Goal: Complete application form

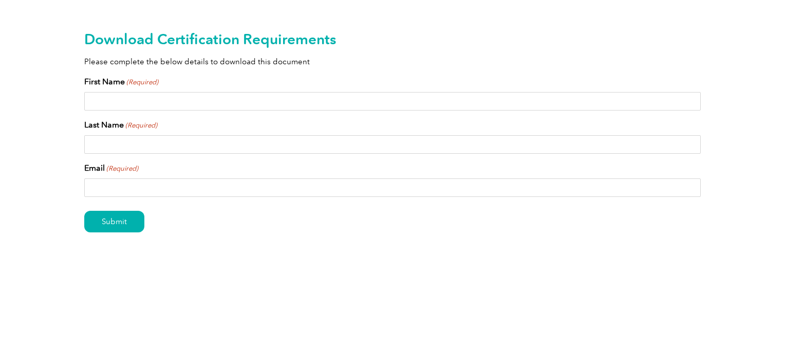
click at [130, 98] on input "First Name (Required)" at bounding box center [392, 101] width 616 height 18
type input "MHD Bilal"
type input "[PERSON_NAME]"
type input "[EMAIL_ADDRESS][DOMAIN_NAME]"
click at [109, 220] on input "Submit" at bounding box center [114, 222] width 60 height 22
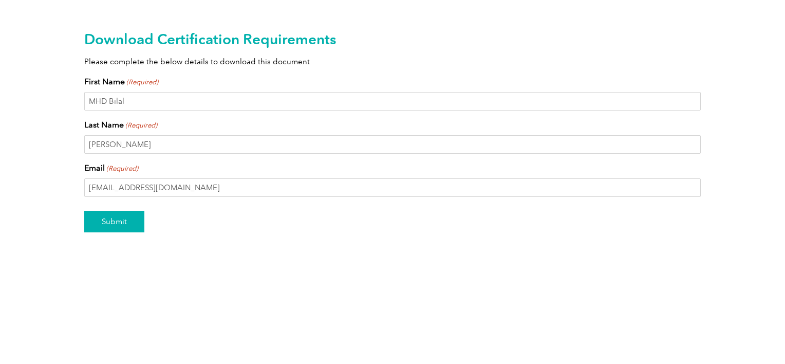
click at [117, 224] on input "Submit" at bounding box center [114, 222] width 60 height 22
